Goal: Task Accomplishment & Management: Manage account settings

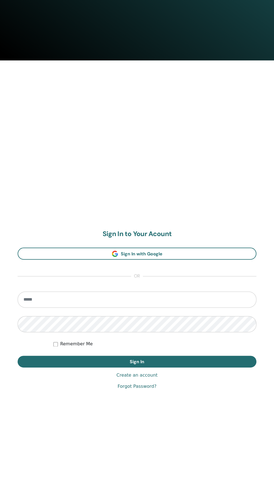
scroll to position [438, 0]
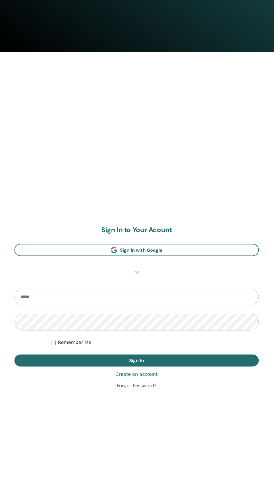
click at [52, 296] on input "email" at bounding box center [137, 299] width 238 height 16
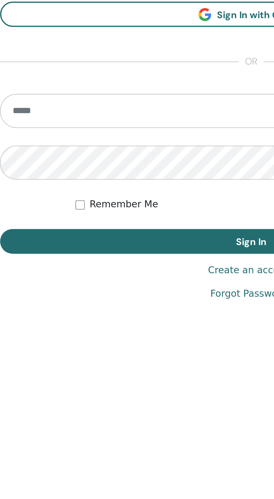
type input "**********"
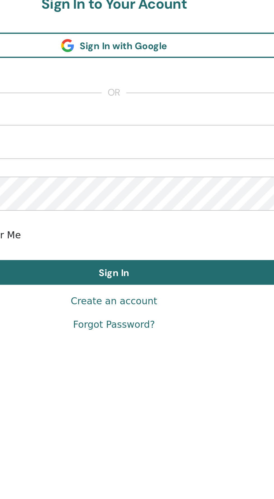
click at [142, 377] on link "Create an account" at bounding box center [136, 375] width 41 height 7
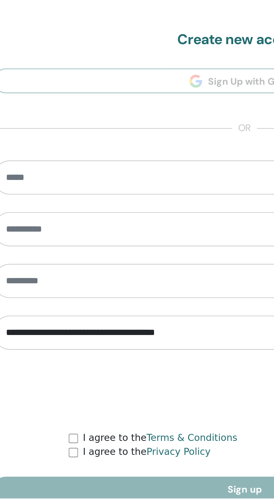
scroll to position [352, 0]
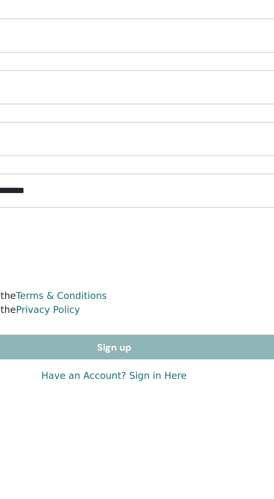
scroll to position [451, 0]
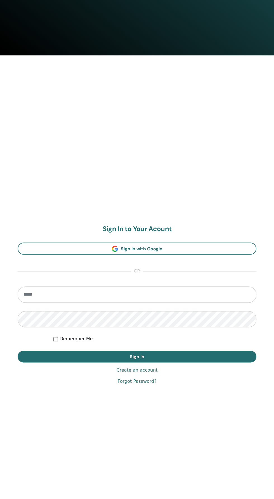
scroll to position [451, 0]
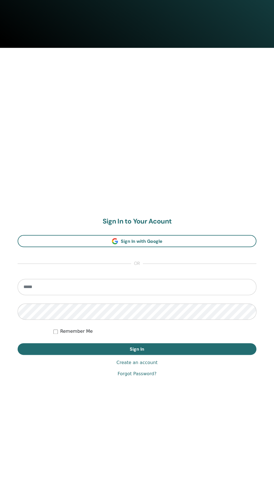
click at [61, 284] on input "email" at bounding box center [137, 287] width 238 height 16
type input "**********"
click at [18, 343] on button "Sign In" at bounding box center [137, 349] width 238 height 12
click at [145, 374] on link "Forgot Password?" at bounding box center [136, 373] width 39 height 7
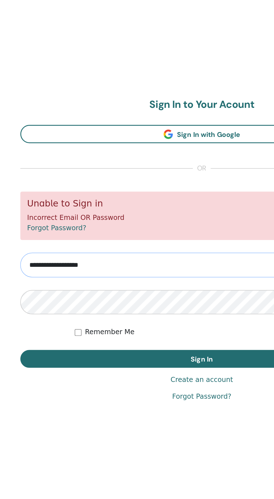
scroll to position [495, 0]
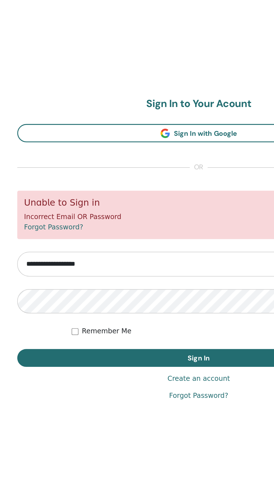
click at [18, 318] on button "Sign In" at bounding box center [137, 324] width 238 height 12
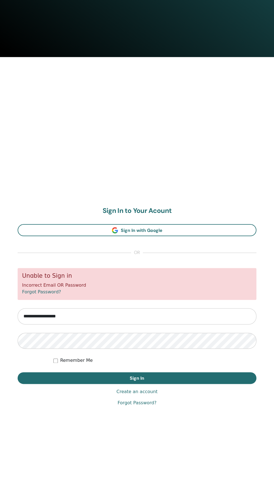
scroll to position [499, 0]
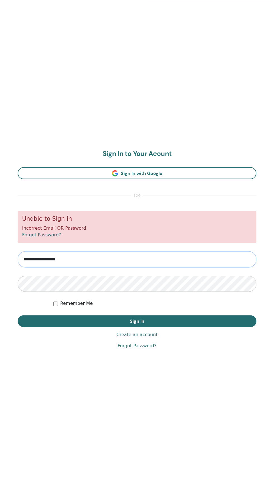
click at [37, 260] on input "**********" at bounding box center [137, 259] width 238 height 16
click at [18, 315] on button "Sign In" at bounding box center [137, 321] width 238 height 12
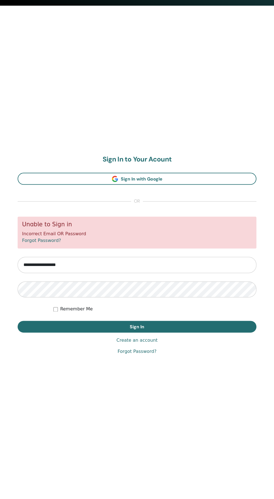
scroll to position [499, 0]
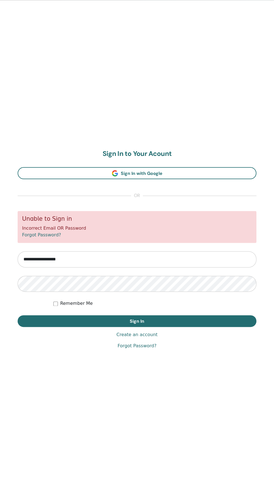
click at [18, 315] on button "Sign In" at bounding box center [137, 321] width 238 height 12
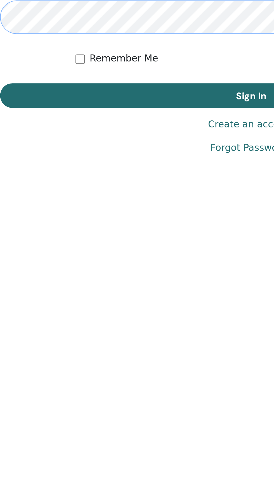
scroll to position [499, 0]
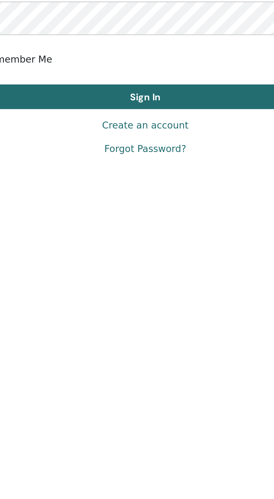
click at [132, 334] on link "Create an account" at bounding box center [136, 334] width 41 height 7
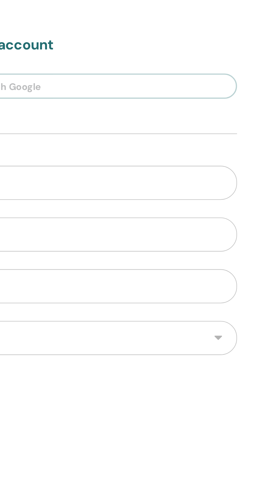
scroll to position [331, 0]
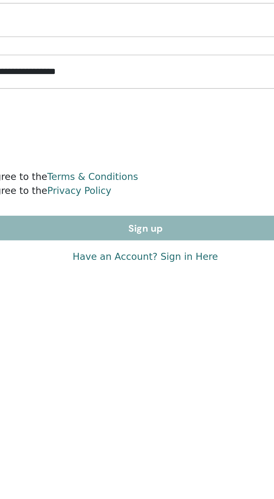
scroll to position [451, 0]
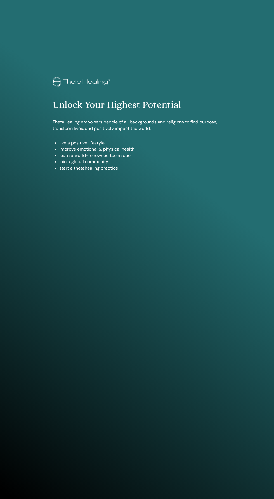
scroll to position [499, 0]
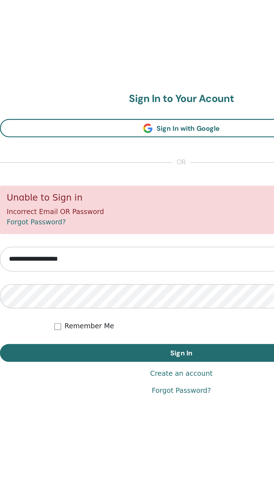
click at [156, 414] on div "**********" at bounding box center [137, 249] width 274 height 499
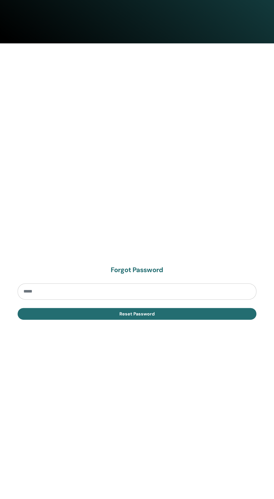
scroll to position [497, 0]
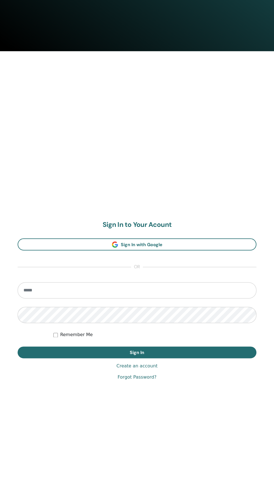
scroll to position [451, 0]
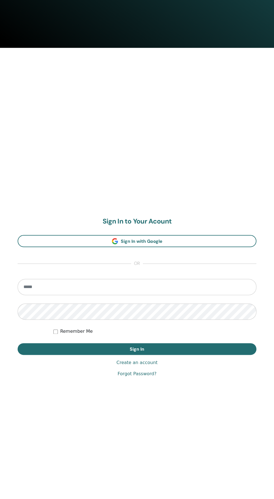
click at [59, 286] on input "email" at bounding box center [137, 287] width 238 height 16
click at [45, 280] on input "email" at bounding box center [137, 287] width 238 height 16
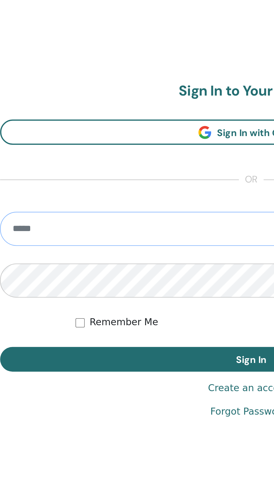
type input "**********"
